Goal: Navigation & Orientation: Find specific page/section

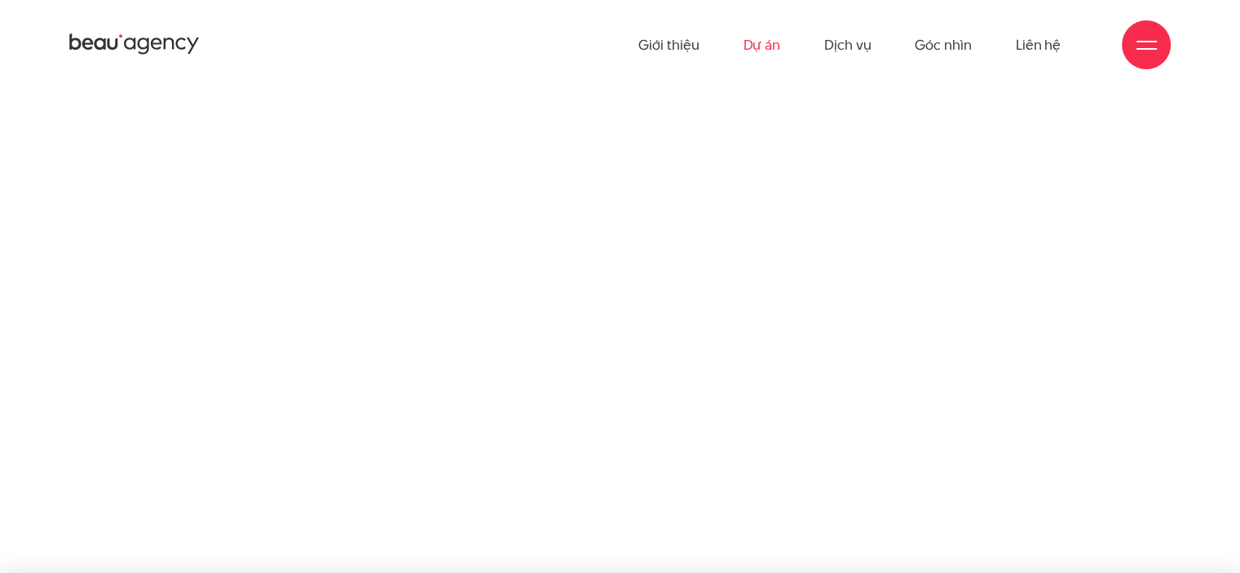
click at [759, 46] on link "Dự án" at bounding box center [762, 45] width 38 height 90
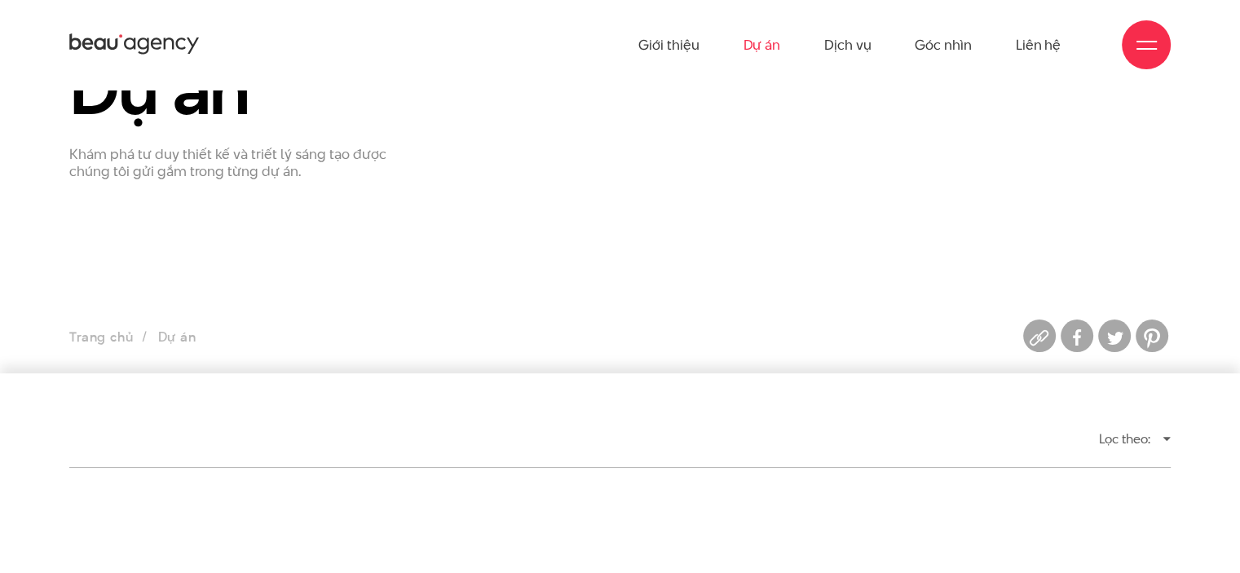
scroll to position [82, 0]
click at [174, 335] on ul "Trang chủ Dự án" at bounding box center [479, 339] width 820 height 23
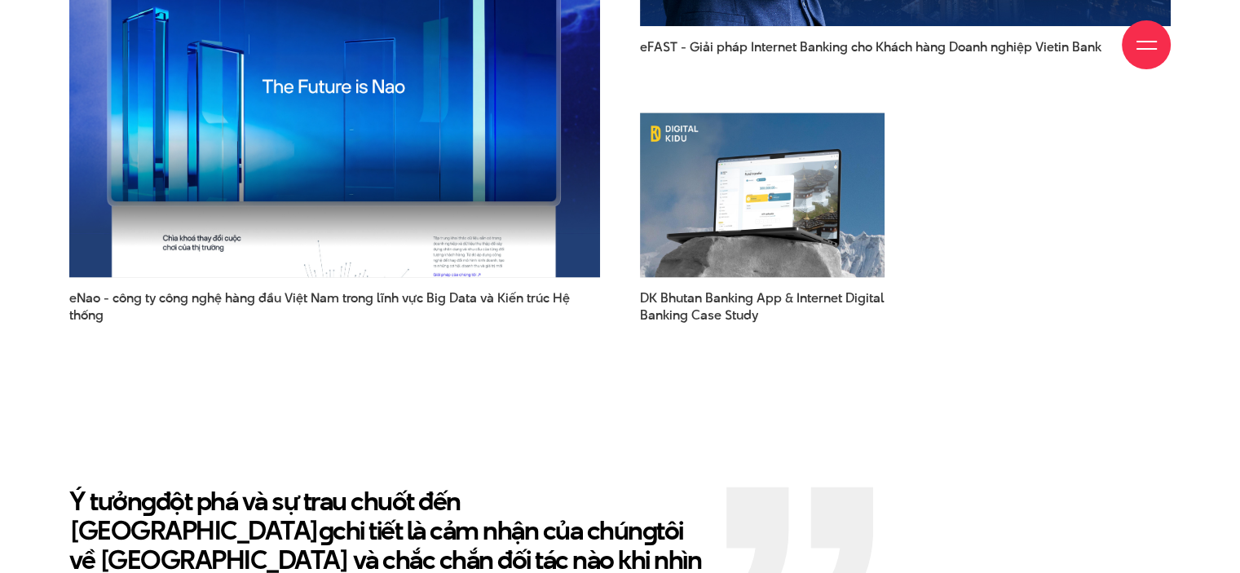
scroll to position [2420, 0]
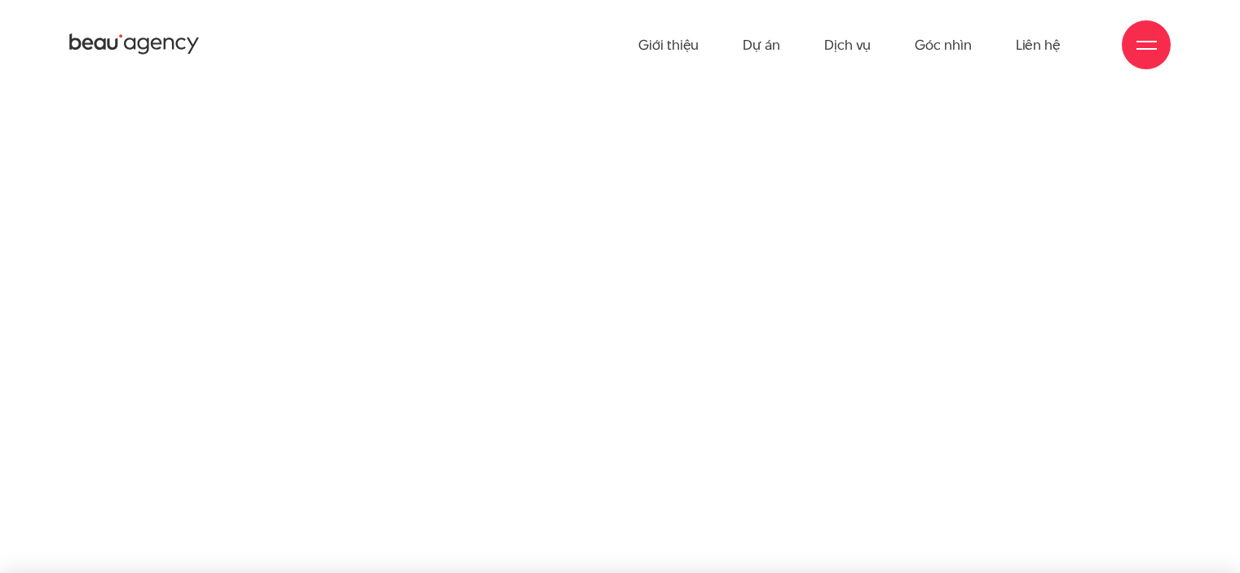
scroll to position [29, 0]
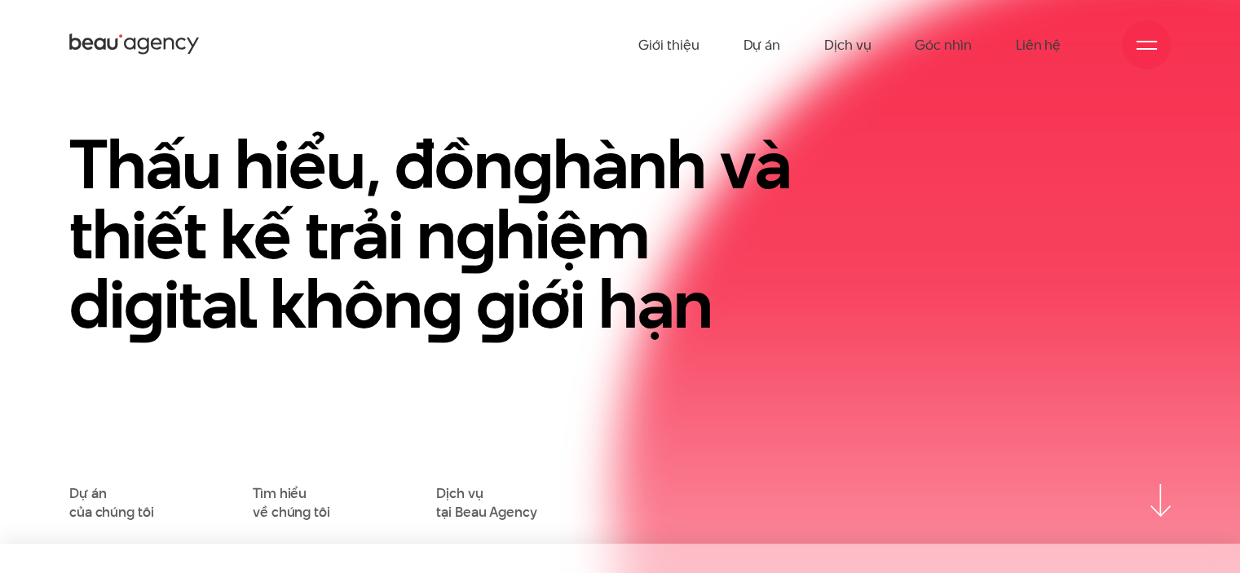
click at [57, 320] on div "Thấu hiểu, đồn g hành và thiết kế trải n g hiệm di g ital khôn g g iới hạn" at bounding box center [432, 307] width 751 height 355
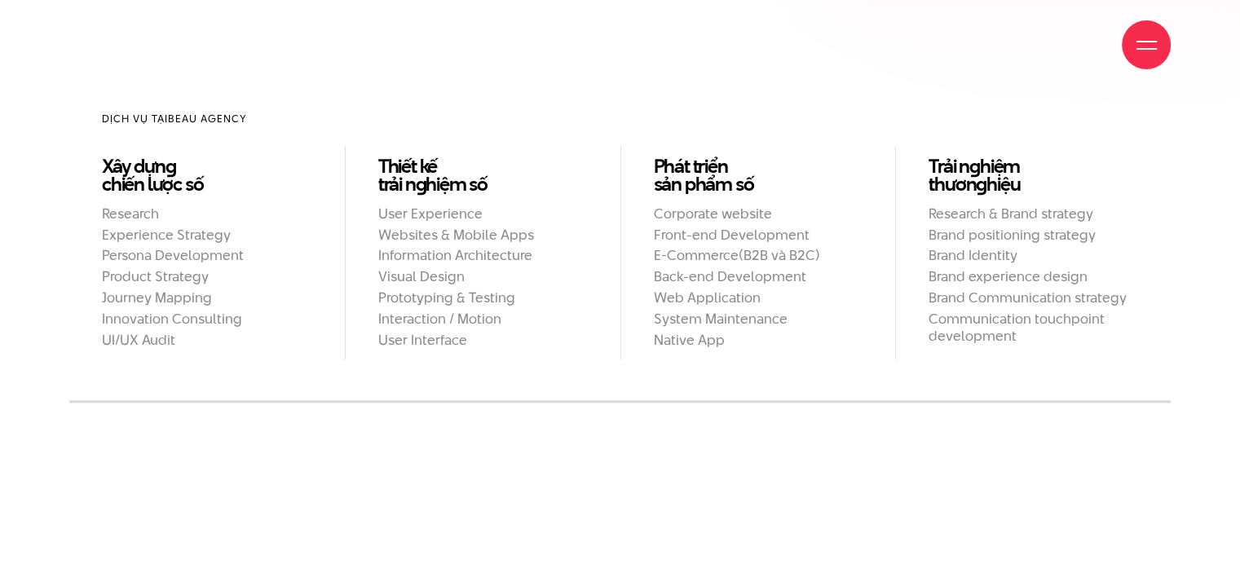
scroll to position [1440, 0]
click at [842, 543] on div "Dự án chứa đựn g Tâm huyết & Sán g tạo Khám phá thêm" at bounding box center [619, 575] width 1101 height 64
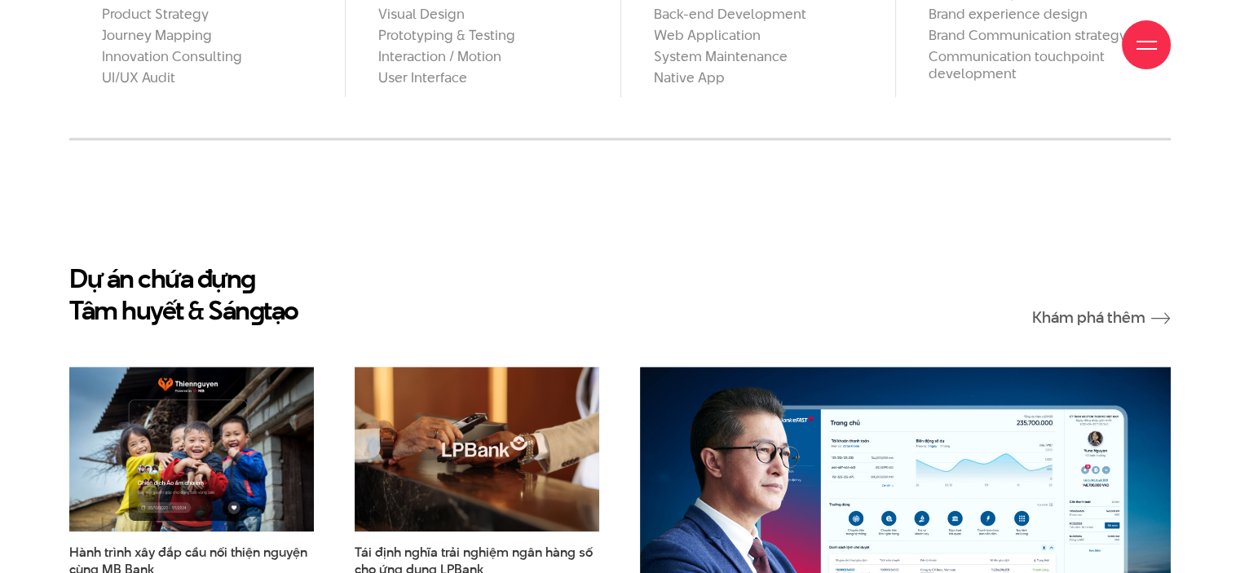
scroll to position [1903, 0]
